Goal: Transaction & Acquisition: Purchase product/service

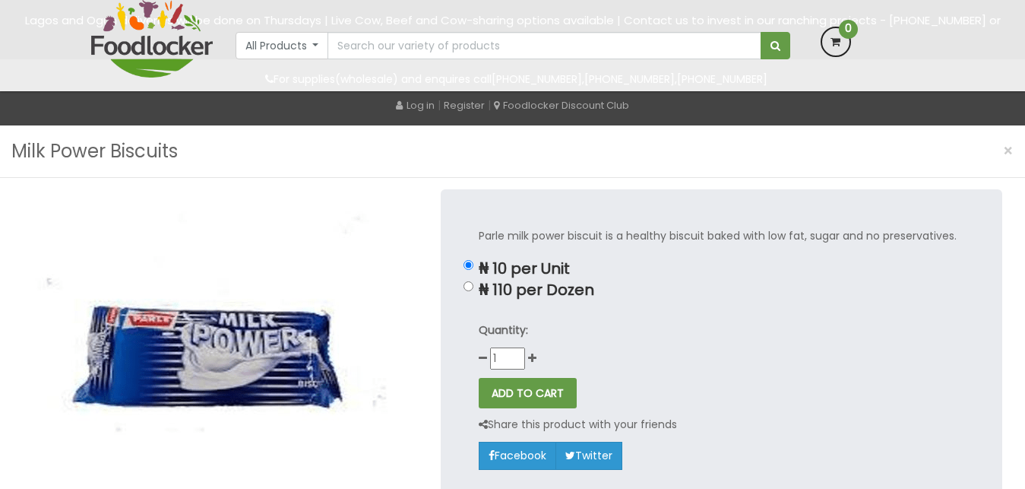
scroll to position [116, 0]
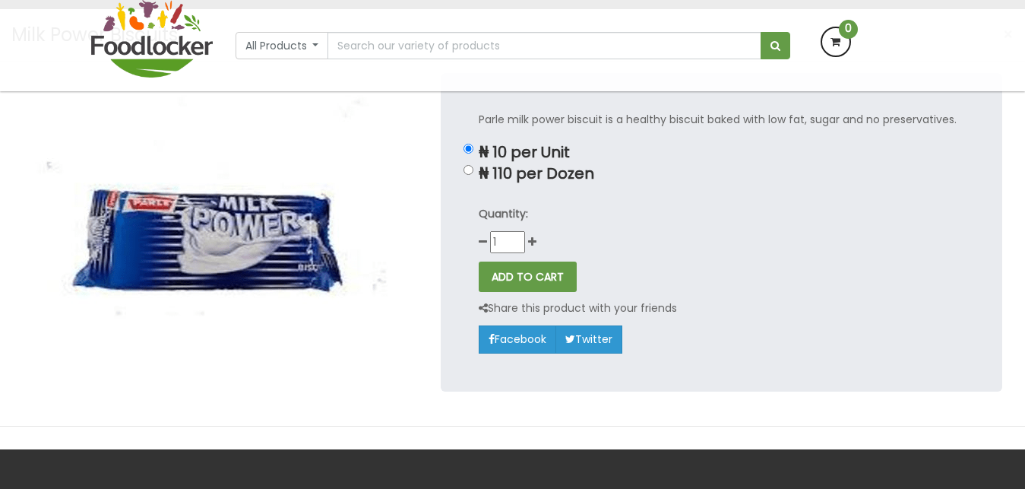
click at [307, 204] on img at bounding box center [205, 229] width 365 height 312
click at [305, 205] on img at bounding box center [205, 229] width 365 height 312
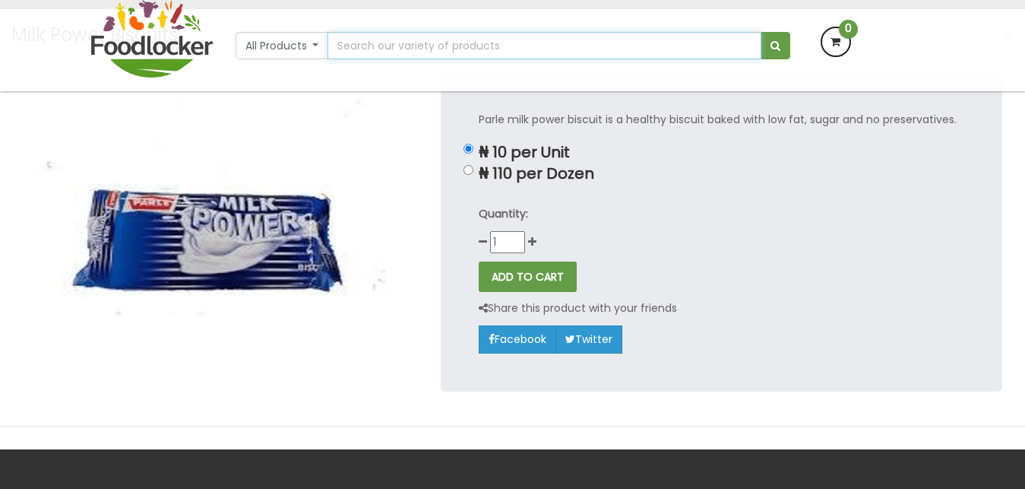
scroll to position [0, 0]
drag, startPoint x: 342, startPoint y: 40, endPoint x: 349, endPoint y: 85, distance: 45.4
click at [349, 59] on input "text" at bounding box center [544, 45] width 433 height 27
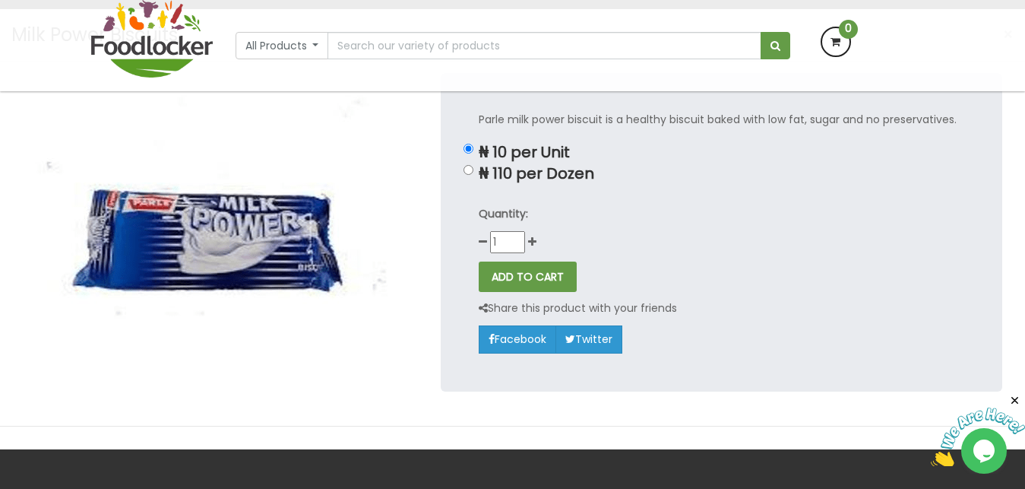
click at [280, 328] on img at bounding box center [205, 229] width 365 height 312
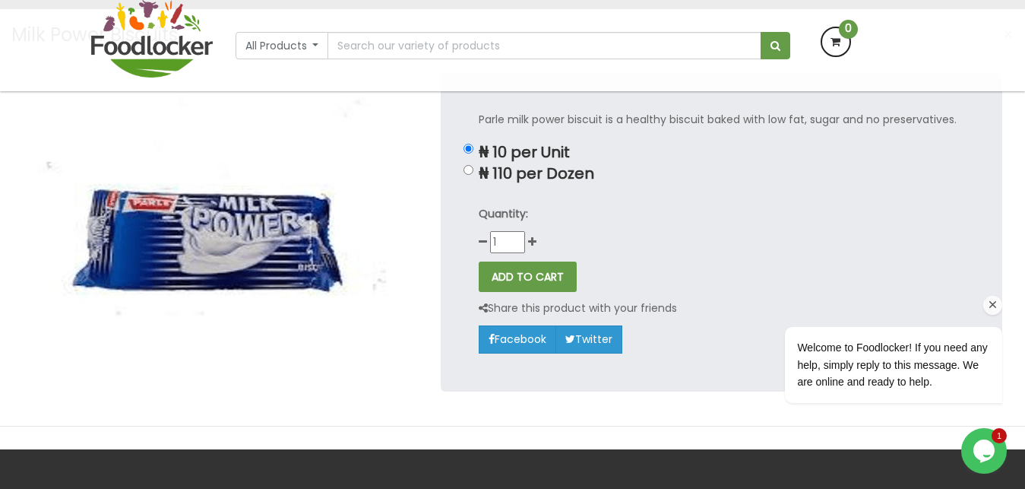
click at [901, 379] on span "Welcome to Foodlocker! If you need any help, simply reply to this message. We a…" at bounding box center [892, 364] width 190 height 46
click at [0, 0] on div at bounding box center [0, 0] width 0 height 0
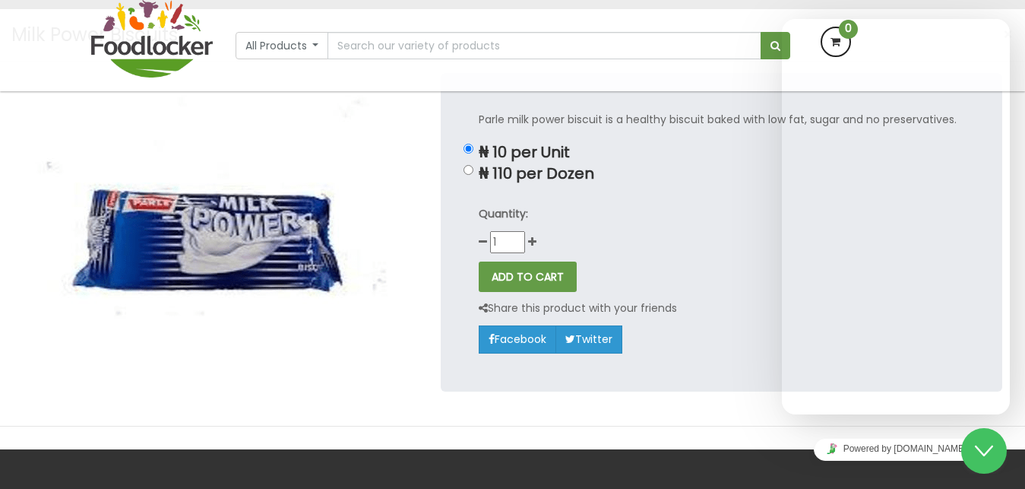
click at [901, 379] on div "Back Back Customer Support Welcome to Foodlocker! If you need any help, simply …" at bounding box center [896, 216] width 228 height 395
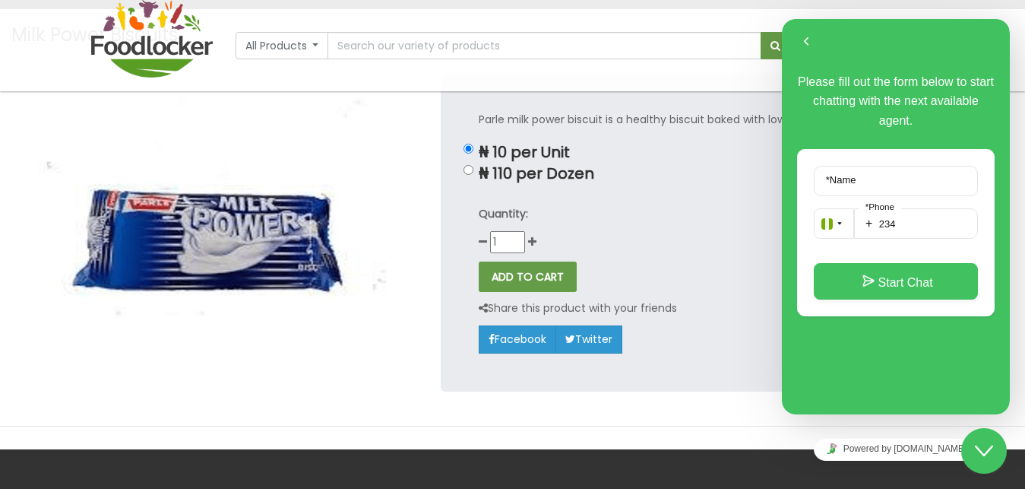
click at [901, 379] on div "Please fill out the form below to start chatting with the next available agent.…" at bounding box center [896, 216] width 228 height 395
click at [822, 179] on label "* Name" at bounding box center [841, 179] width 45 height 11
click at [822, 179] on input "* Name" at bounding box center [896, 181] width 164 height 30
type input "ANGLE"
click at [860, 235] on input "234" at bounding box center [916, 223] width 124 height 30
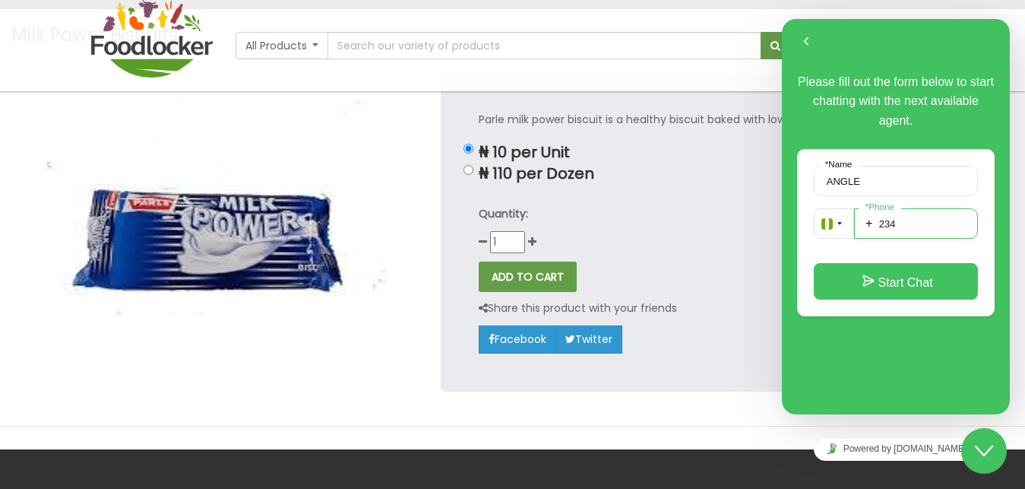
click at [860, 235] on input "234" at bounding box center [916, 223] width 124 height 30
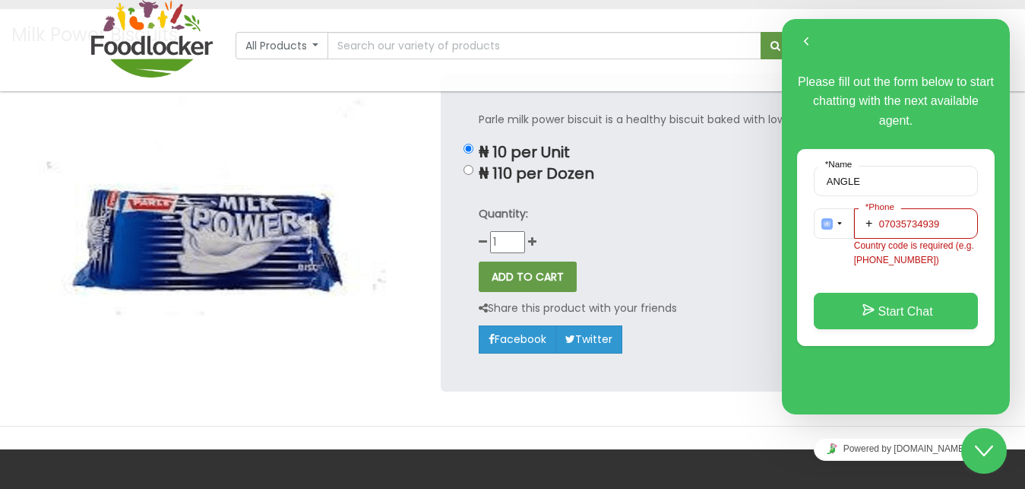
click at [914, 234] on input "07035734939" at bounding box center [916, 223] width 124 height 30
type input "07035734939"
click at [921, 253] on div "[PHONE_NUMBER] * Phone Country code is required (e.g. [PHONE_NUMBER])" at bounding box center [916, 238] width 124 height 60
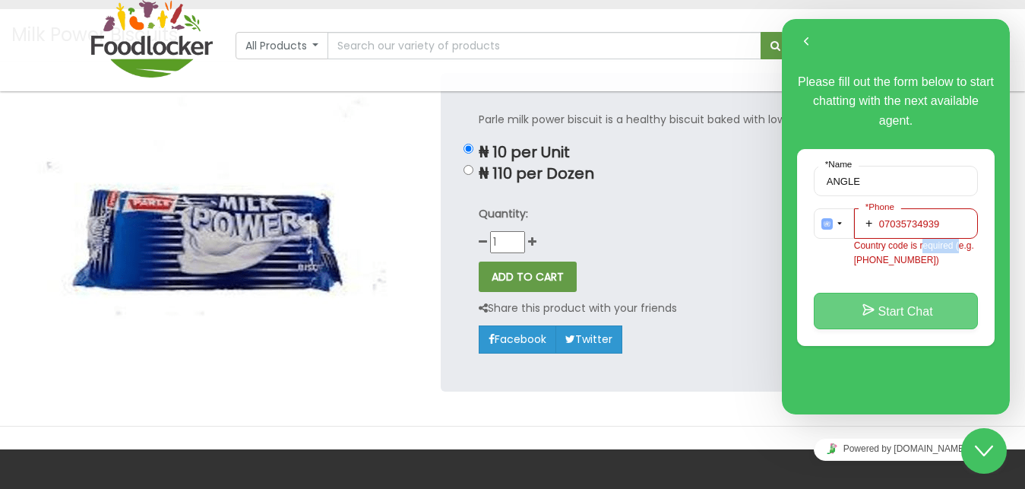
click at [896, 315] on button "Start Chat" at bounding box center [896, 311] width 164 height 36
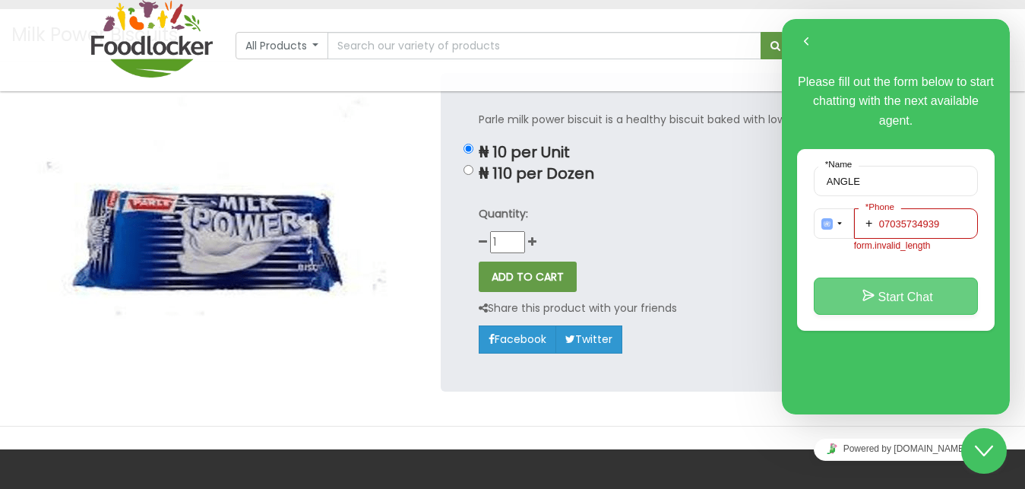
click at [899, 288] on button "Start Chat" at bounding box center [896, 295] width 164 height 36
click at [993, 454] on icon "Close Chat This icon closes the chat window." at bounding box center [984, 451] width 18 height 18
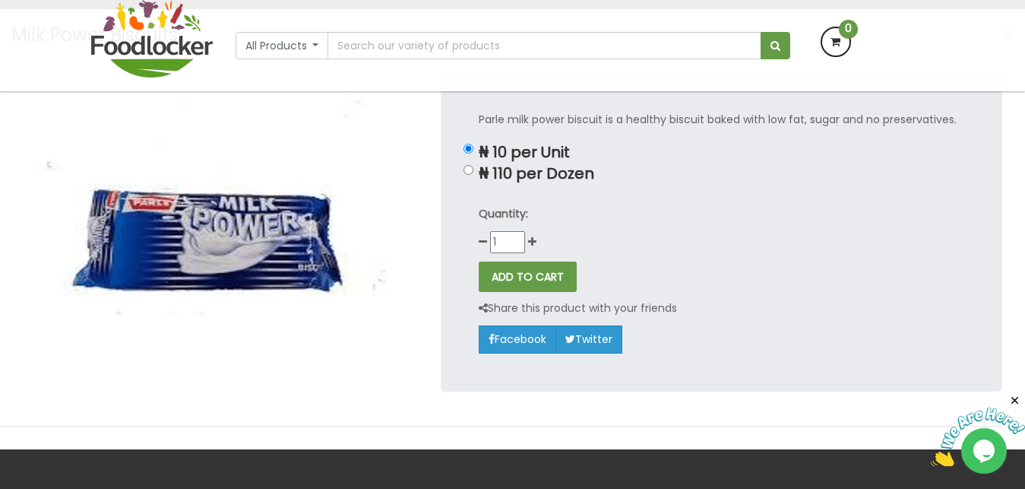
drag, startPoint x: 962, startPoint y: 420, endPoint x: 993, endPoint y: 451, distance: 43.5
click at [993, 451] on img at bounding box center [978, 437] width 94 height 60
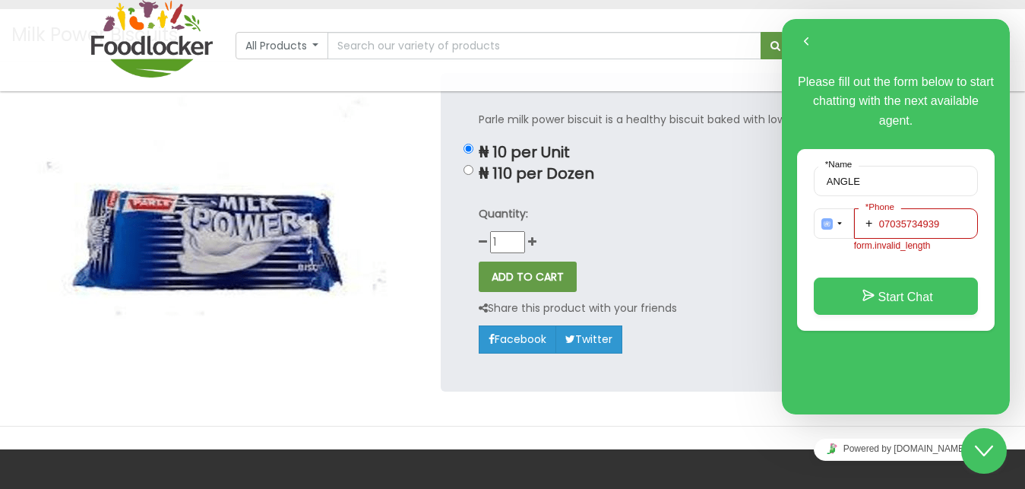
click at [993, 451] on icon "Close Chat This icon closes the chat window." at bounding box center [984, 451] width 18 height 18
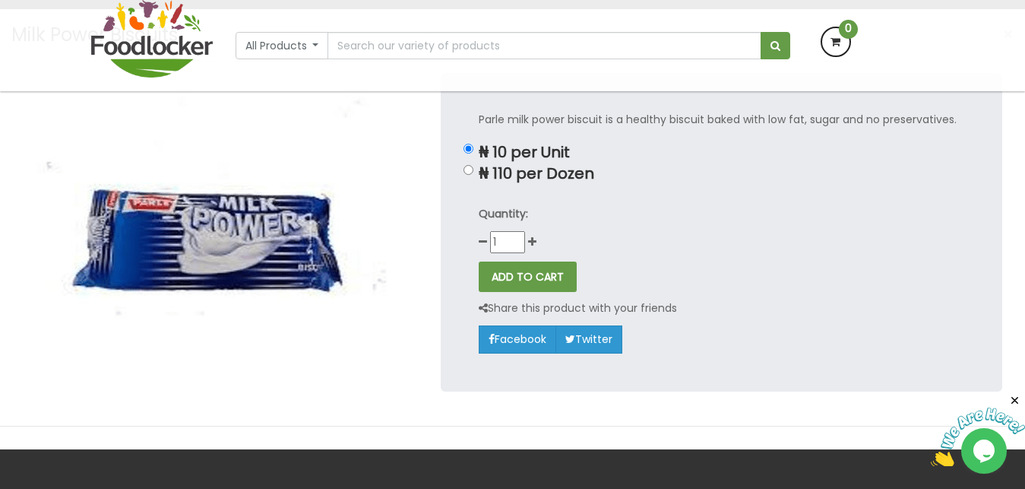
click at [714, 359] on div "Parle milk power biscuit is a healthy biscuit baked with low fat, sugar and no …" at bounding box center [722, 232] width 562 height 318
click at [713, 359] on div "Parle milk power biscuit is a healthy biscuit baked with low fat, sugar and no …" at bounding box center [722, 232] width 562 height 318
drag, startPoint x: 713, startPoint y: 359, endPoint x: 527, endPoint y: 227, distance: 228.4
click at [527, 227] on div "Parle milk power biscuit is a healthy biscuit baked with low fat, sugar and no …" at bounding box center [722, 232] width 562 height 318
click at [288, 265] on img at bounding box center [205, 229] width 365 height 312
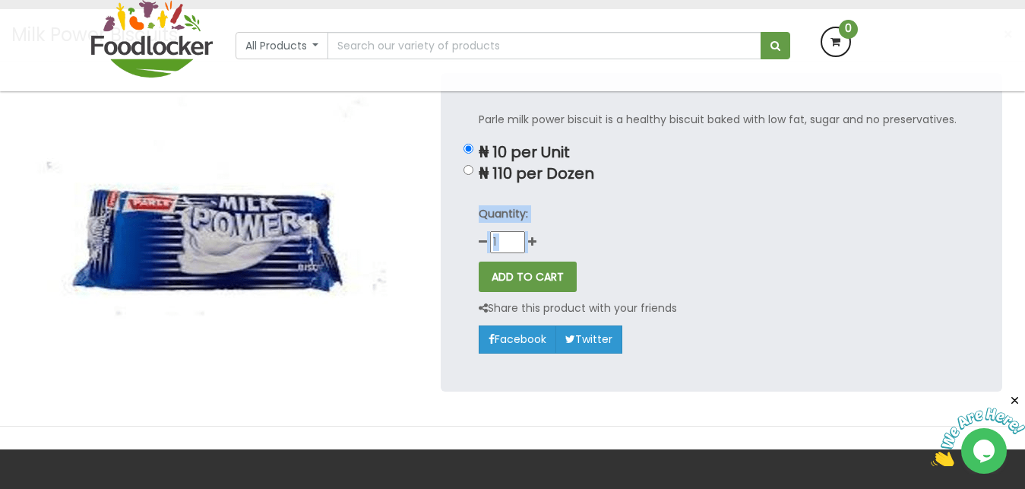
copy div "Quantity:"
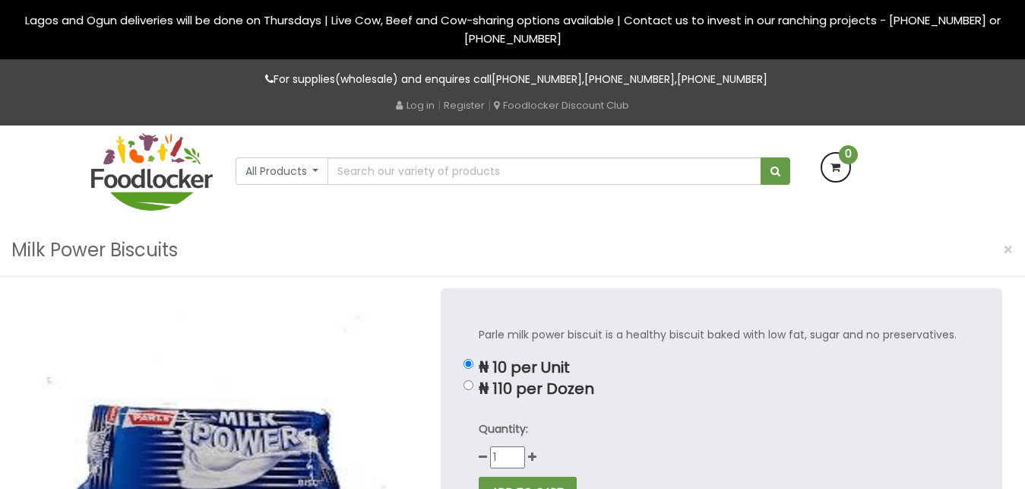
click at [138, 433] on img at bounding box center [205, 444] width 365 height 312
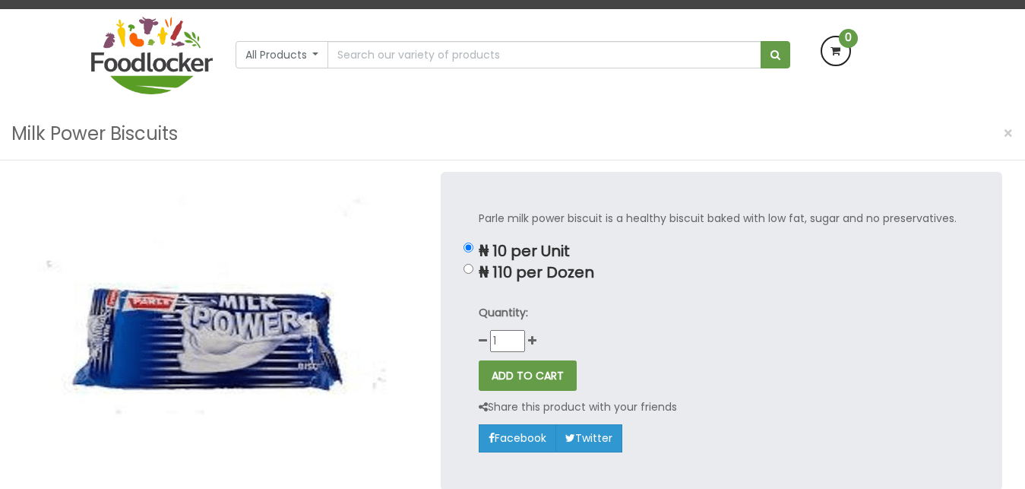
click at [160, 299] on img at bounding box center [205, 328] width 365 height 312
